Goal: Task Accomplishment & Management: Manage account settings

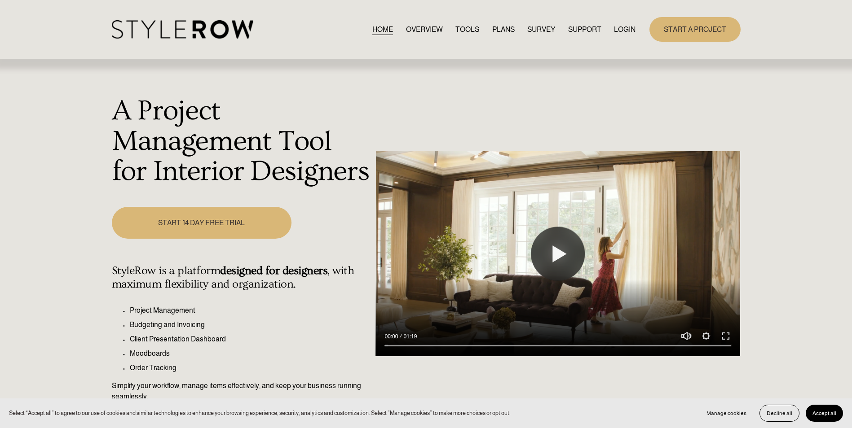
click at [251, 122] on h1 "A Project Management Tool for Interior Designers" at bounding box center [241, 141] width 259 height 91
click at [625, 24] on link "LOGIN" at bounding box center [625, 29] width 22 height 12
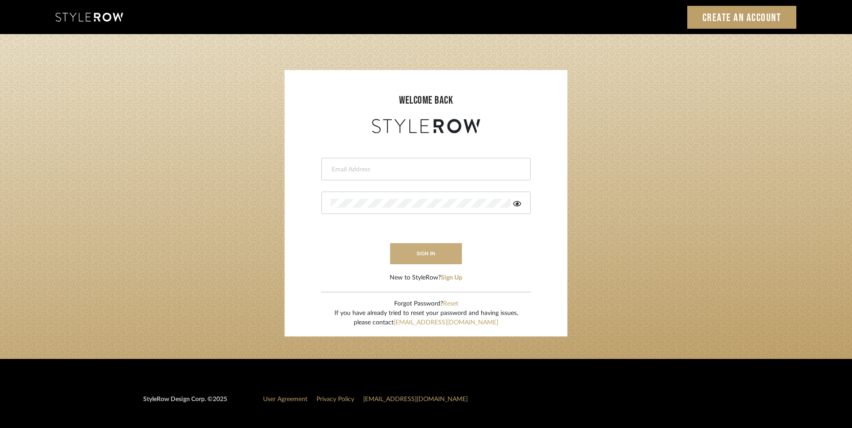
type input "katie@flairinteriorsllc.com"
click at [425, 251] on button "sign in" at bounding box center [426, 253] width 72 height 21
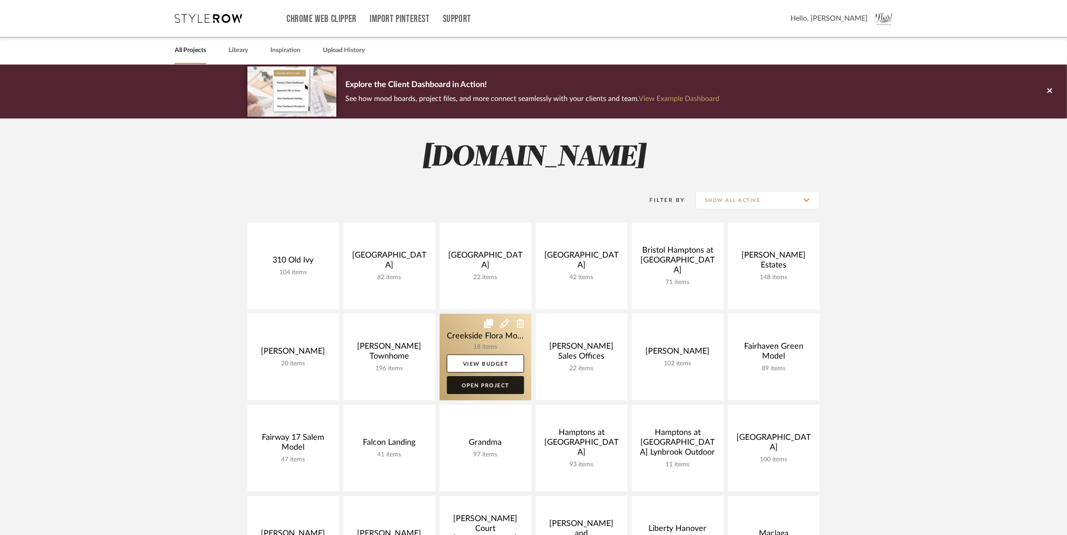
click at [479, 387] on link "Open Project" at bounding box center [485, 385] width 77 height 18
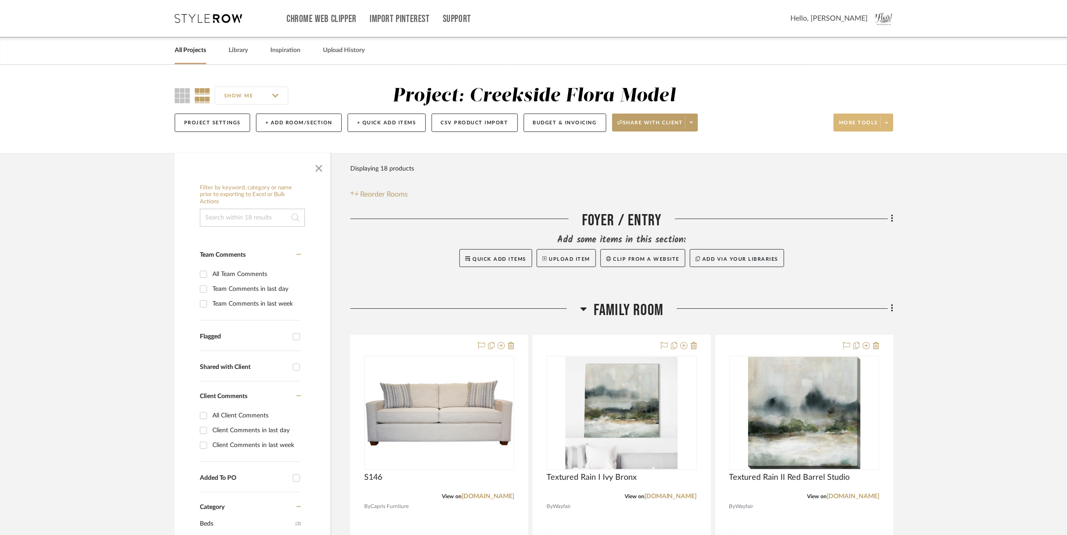
click at [890, 127] on span at bounding box center [886, 122] width 13 height 13
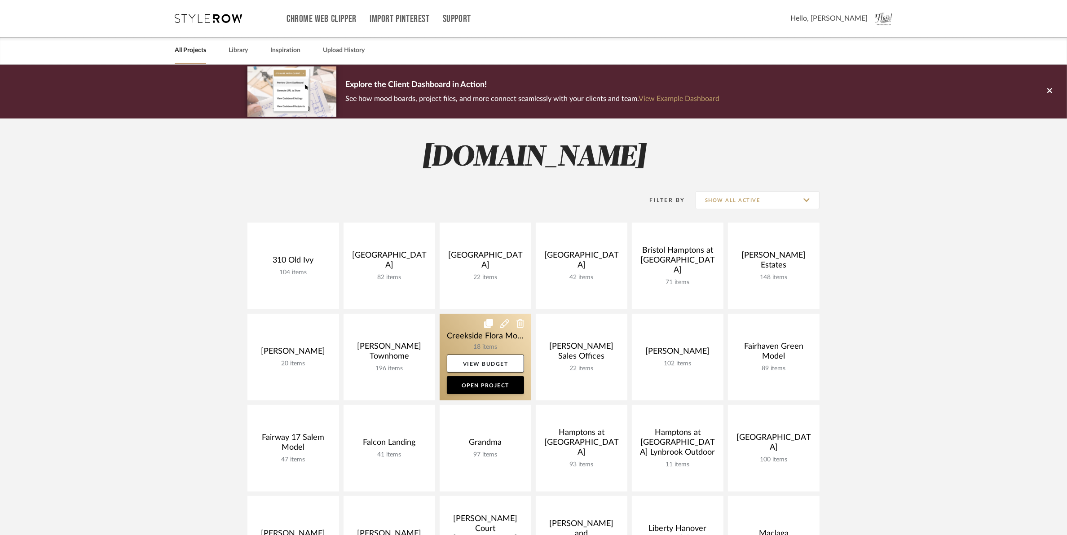
click at [502, 325] on icon at bounding box center [504, 323] width 9 height 9
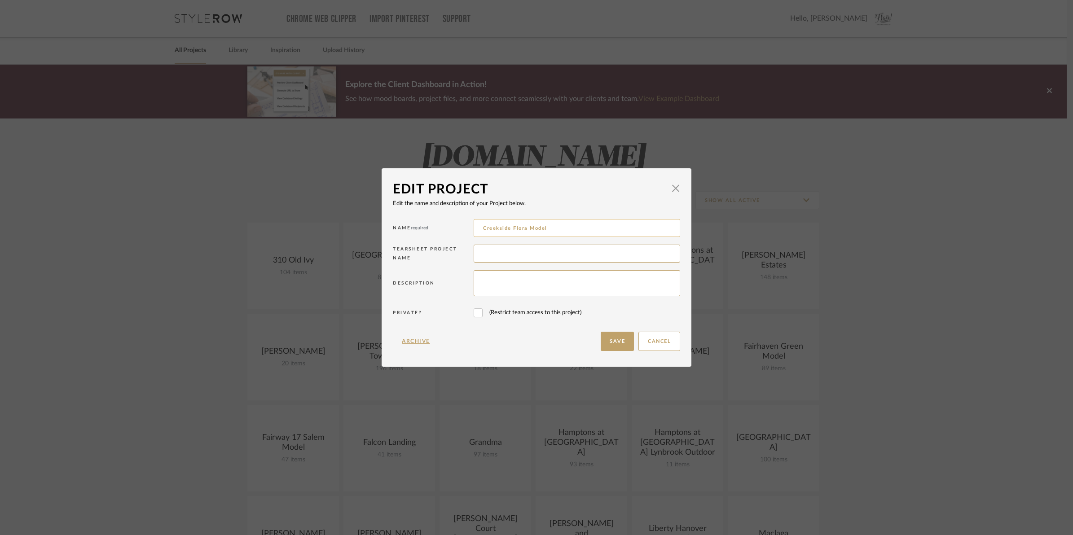
click at [501, 227] on input "Creekside Flora Model" at bounding box center [577, 228] width 207 height 18
type input "Creekview Flora Model"
click at [602, 343] on button "Save" at bounding box center [617, 341] width 33 height 19
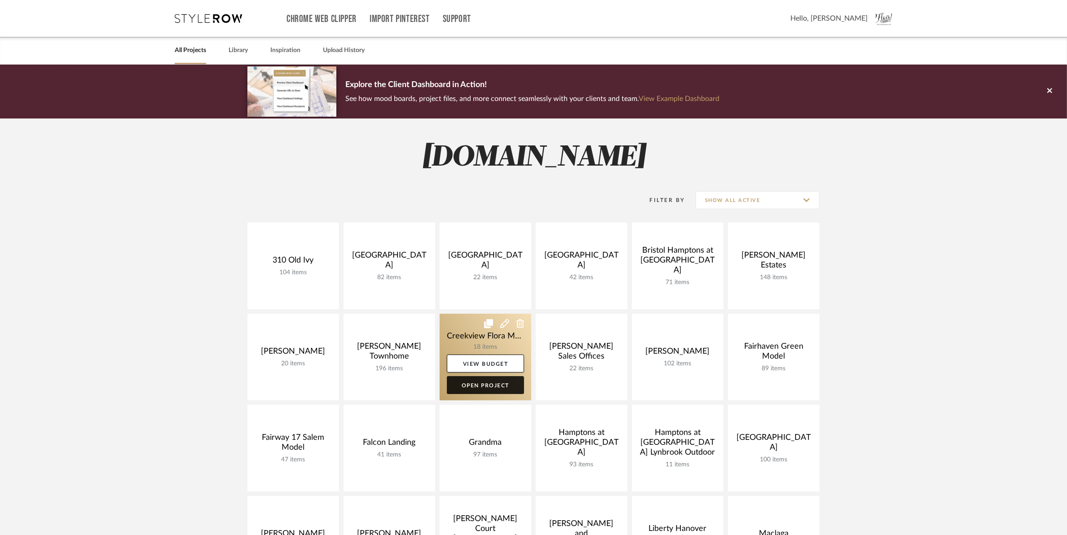
click at [497, 385] on link "Open Project" at bounding box center [485, 385] width 77 height 18
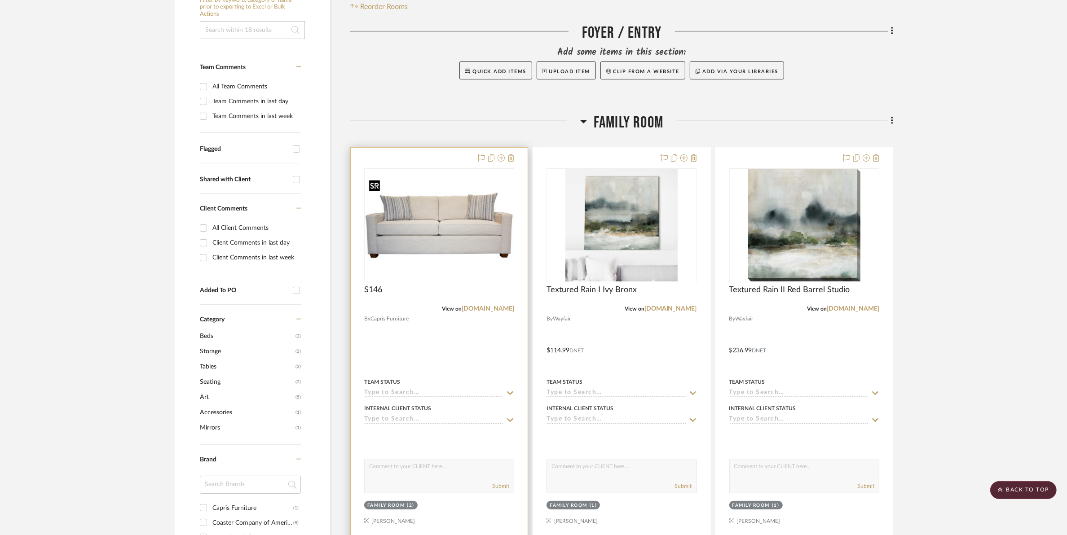
scroll to position [393, 0]
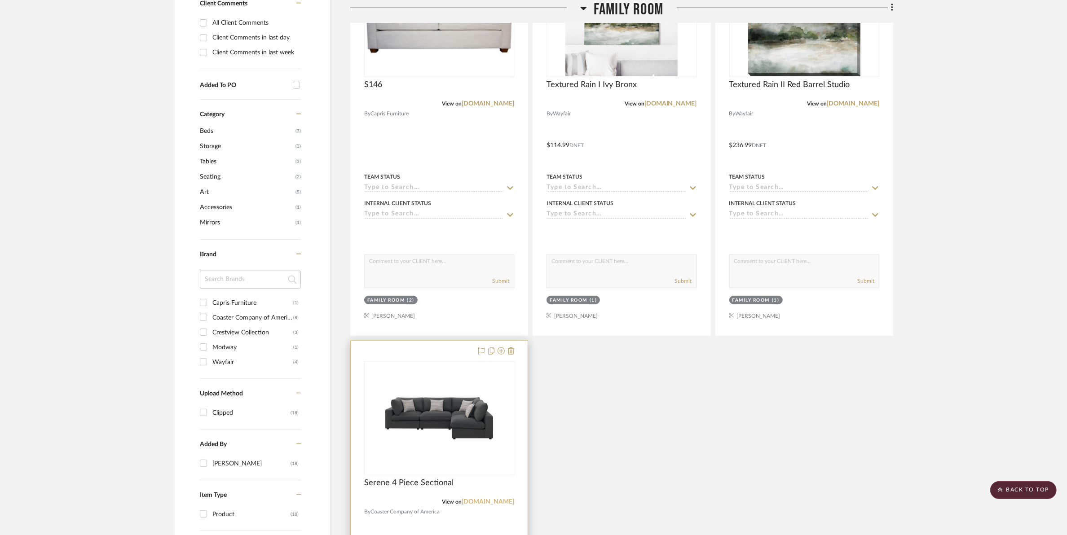
click at [493, 501] on link "[DOMAIN_NAME]" at bounding box center [488, 502] width 53 height 6
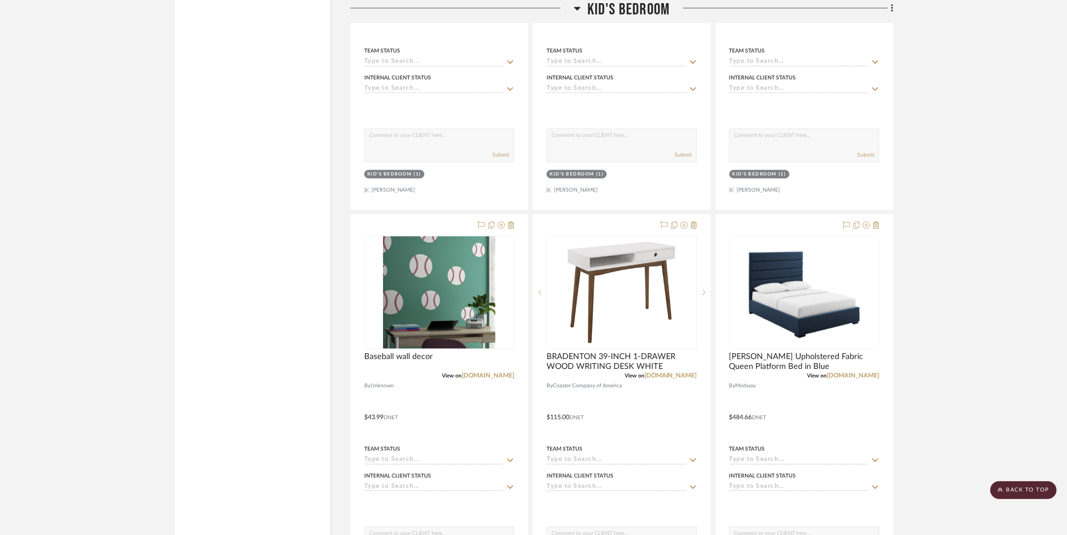
scroll to position [1852, 0]
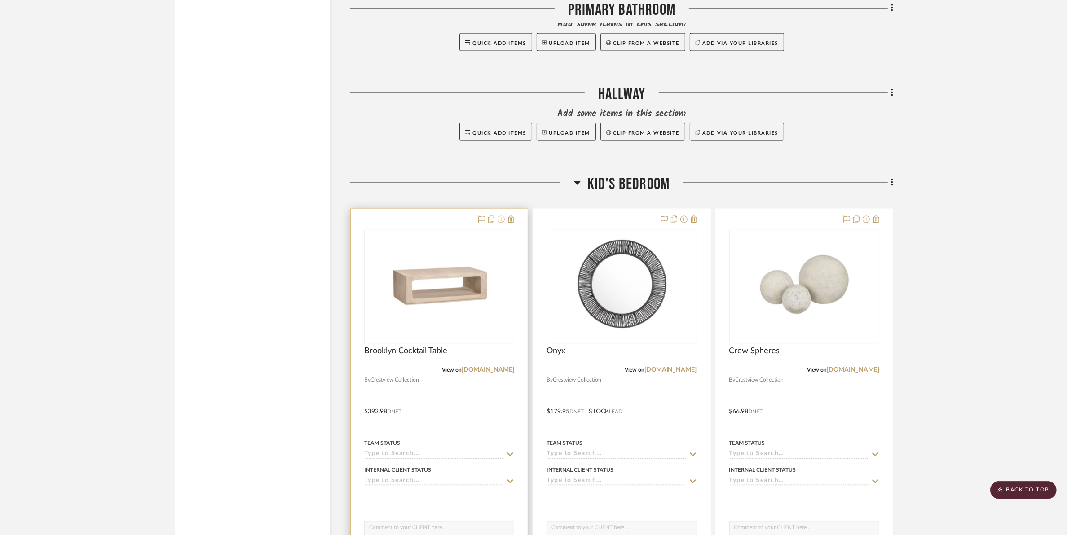
click at [502, 219] on icon at bounding box center [500, 219] width 7 height 7
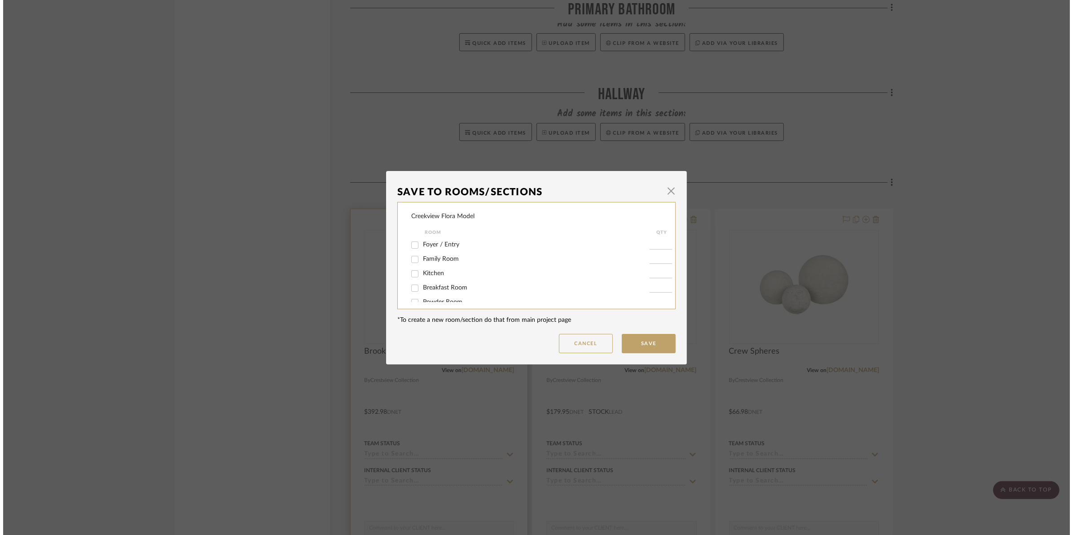
scroll to position [0, 0]
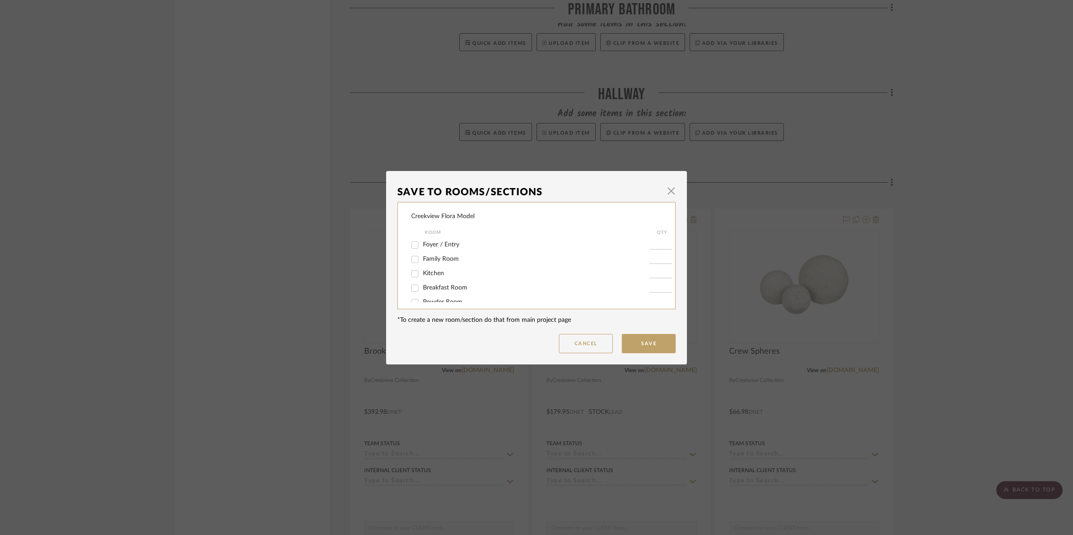
click at [412, 260] on input "Family Room" at bounding box center [415, 259] width 14 height 14
checkbox input "true"
type input "1"
click at [409, 247] on input "Kid's Bedroom" at bounding box center [415, 248] width 14 height 14
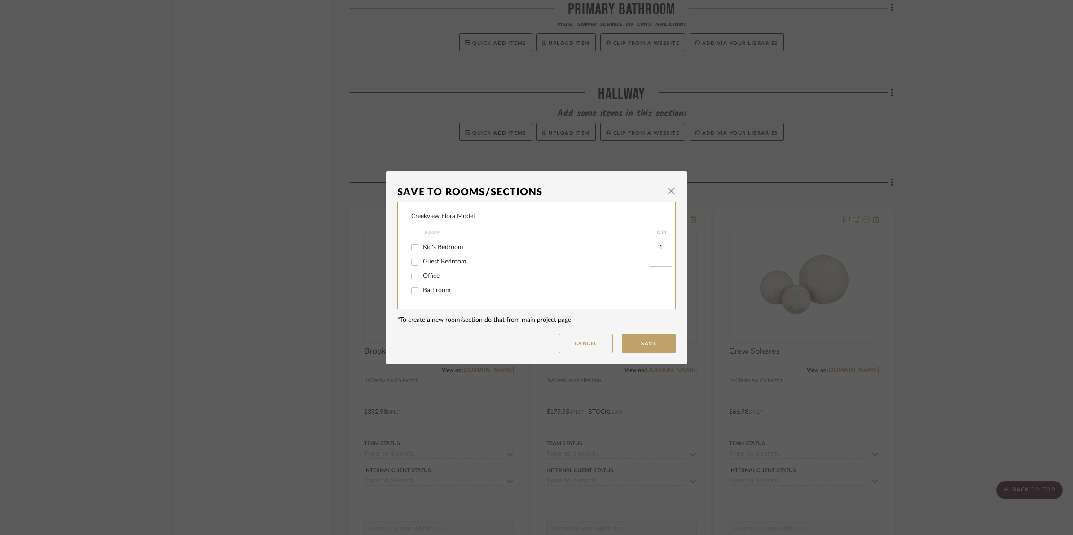
checkbox input "false"
click at [657, 334] on button "Save" at bounding box center [649, 343] width 54 height 19
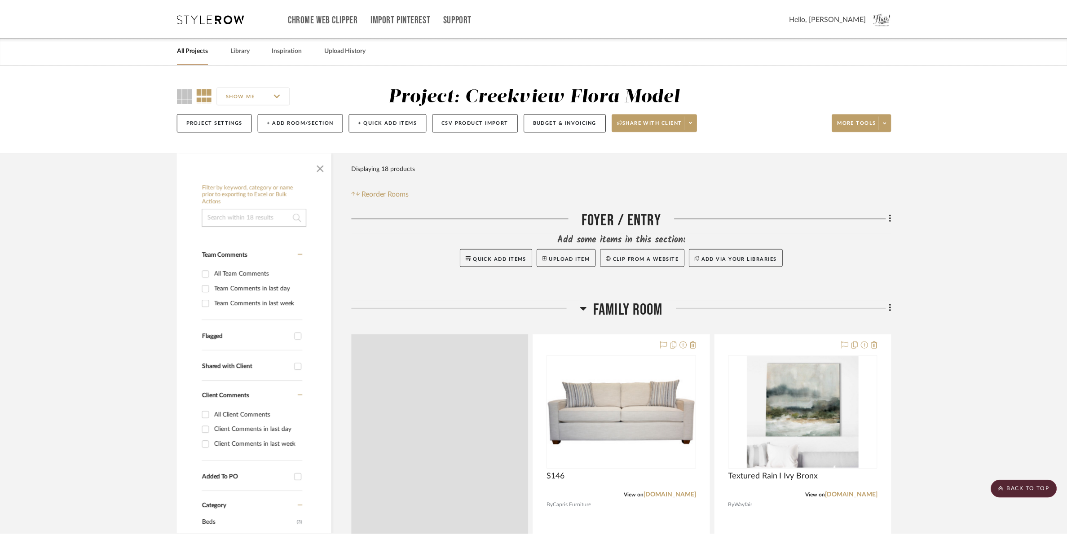
scroll to position [1852, 0]
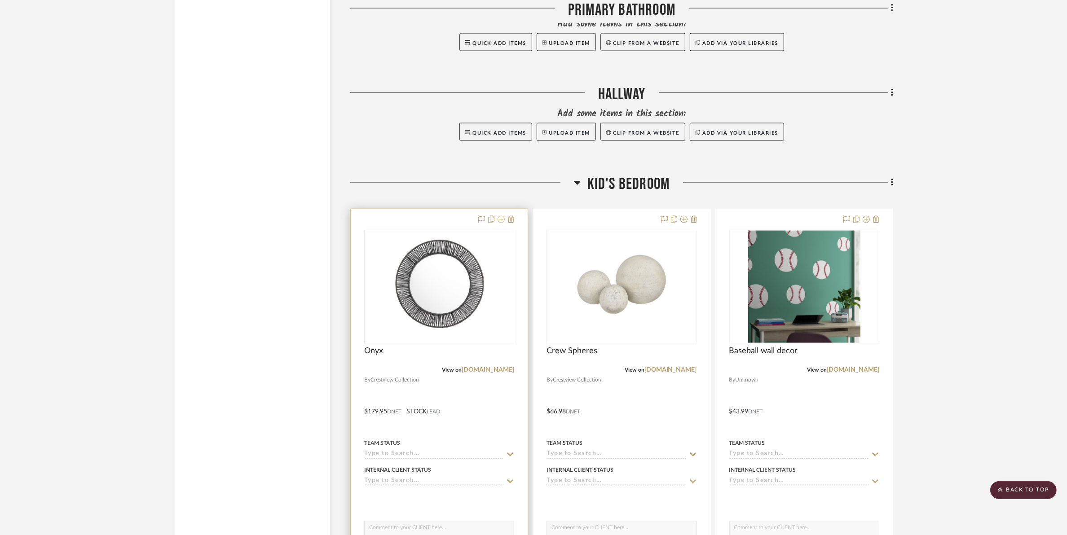
click at [501, 219] on icon at bounding box center [500, 219] width 7 height 7
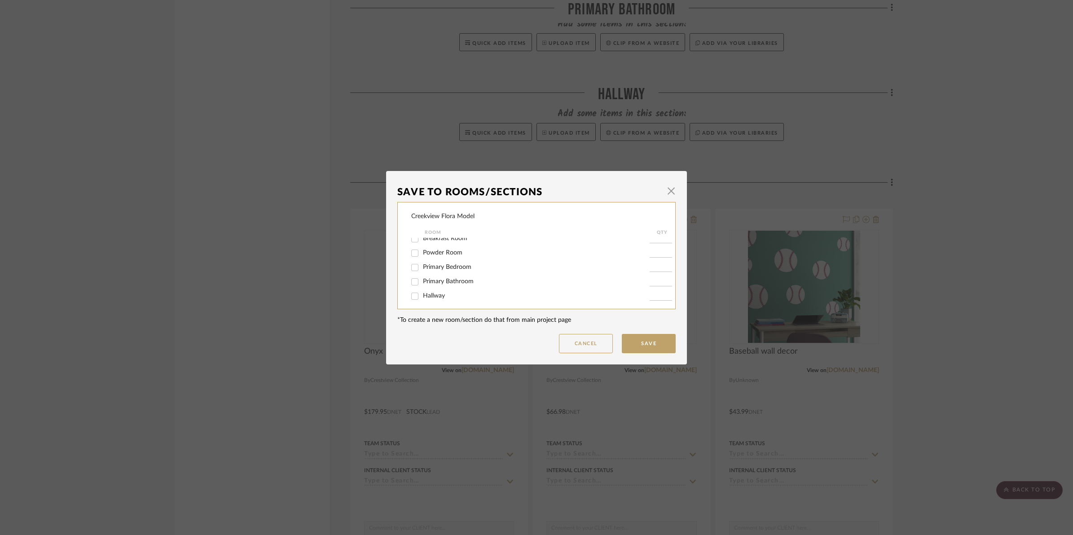
scroll to position [0, 0]
click at [411, 260] on input "Family Room" at bounding box center [415, 259] width 14 height 14
checkbox input "true"
type input "1"
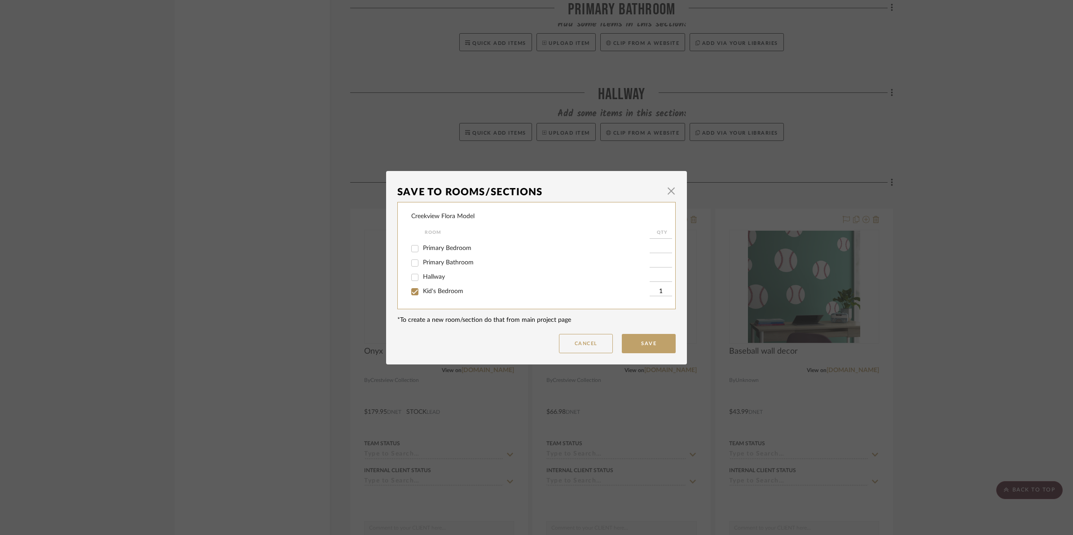
drag, startPoint x: 411, startPoint y: 291, endPoint x: 462, endPoint y: 287, distance: 50.4
click at [411, 290] on input "Kid's Bedroom" at bounding box center [415, 292] width 14 height 14
checkbox input "false"
click at [629, 337] on button "Save" at bounding box center [649, 343] width 54 height 19
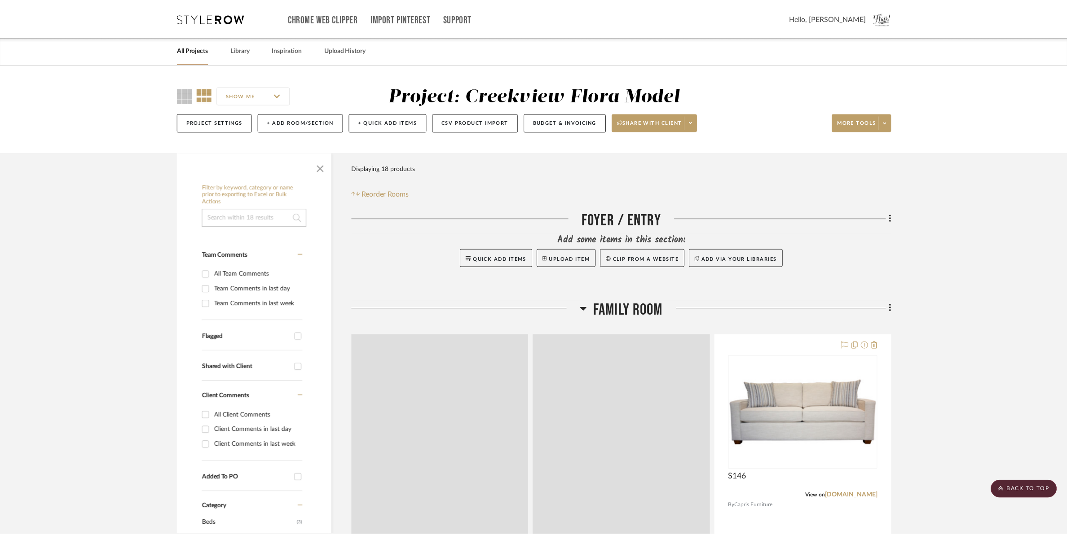
scroll to position [1852, 0]
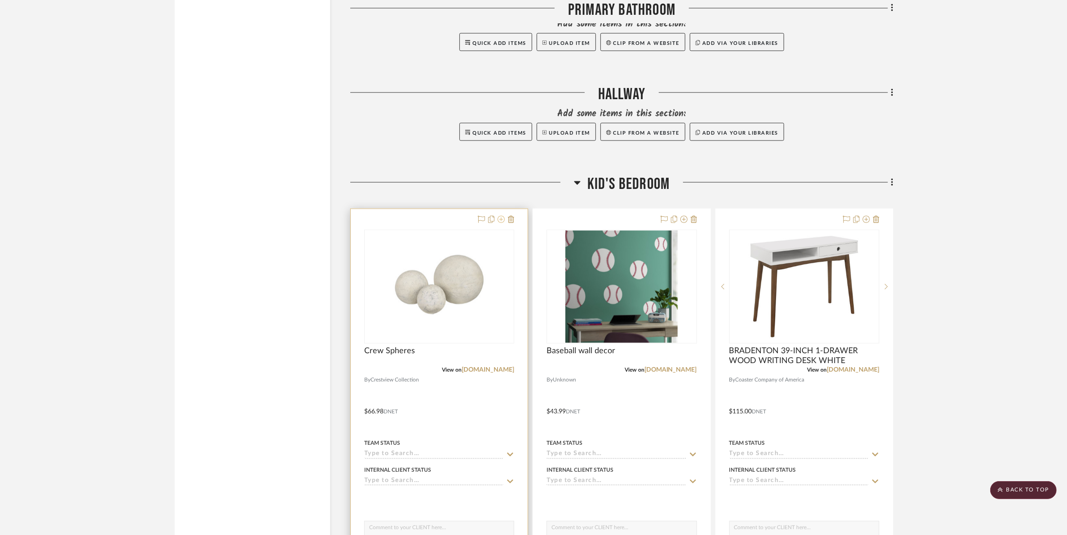
click at [502, 220] on icon at bounding box center [500, 219] width 7 height 7
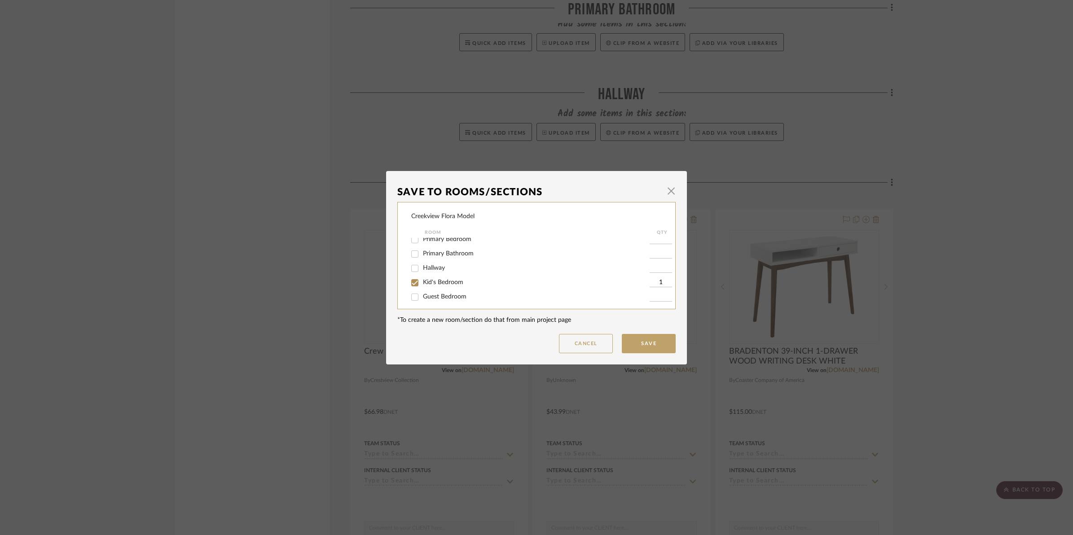
scroll to position [112, 0]
click at [414, 246] on input "Kid's Bedroom" at bounding box center [415, 248] width 14 height 14
checkbox input "false"
click at [410, 263] on input "Family Room" at bounding box center [415, 259] width 14 height 14
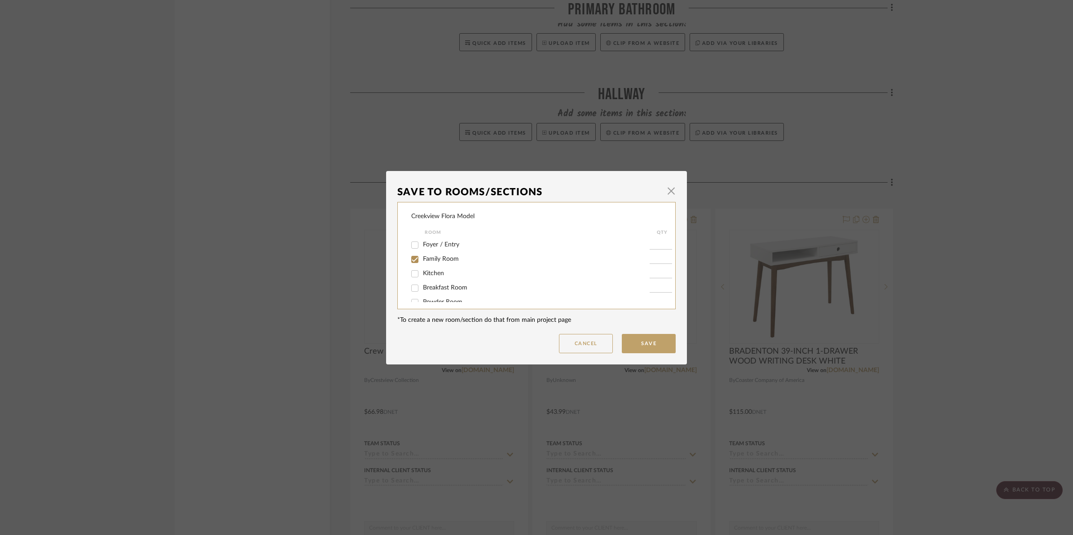
checkbox input "true"
type input "1"
click at [640, 343] on button "Save" at bounding box center [649, 343] width 54 height 19
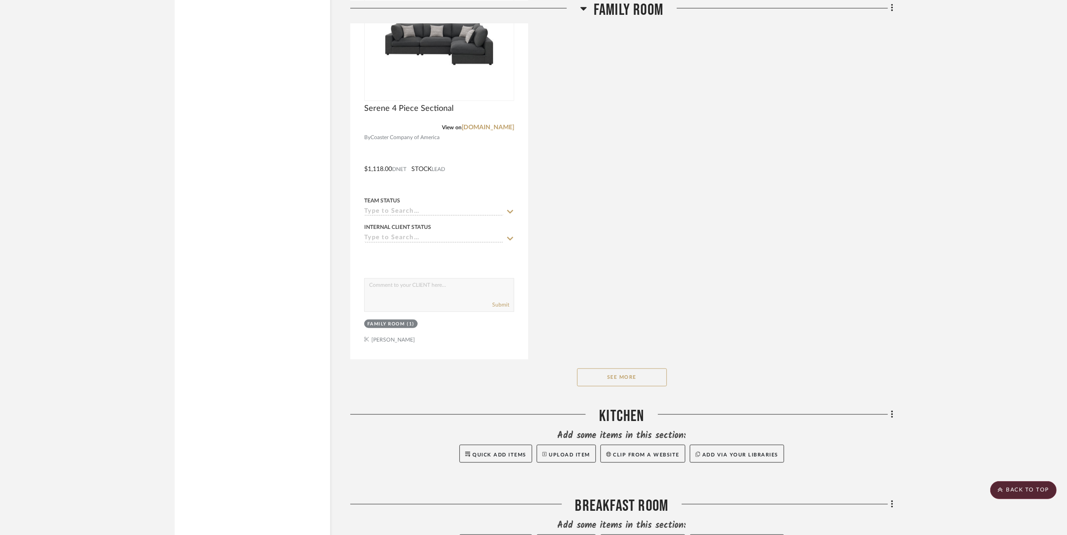
scroll to position [898, 0]
